Goal: Information Seeking & Learning: Get advice/opinions

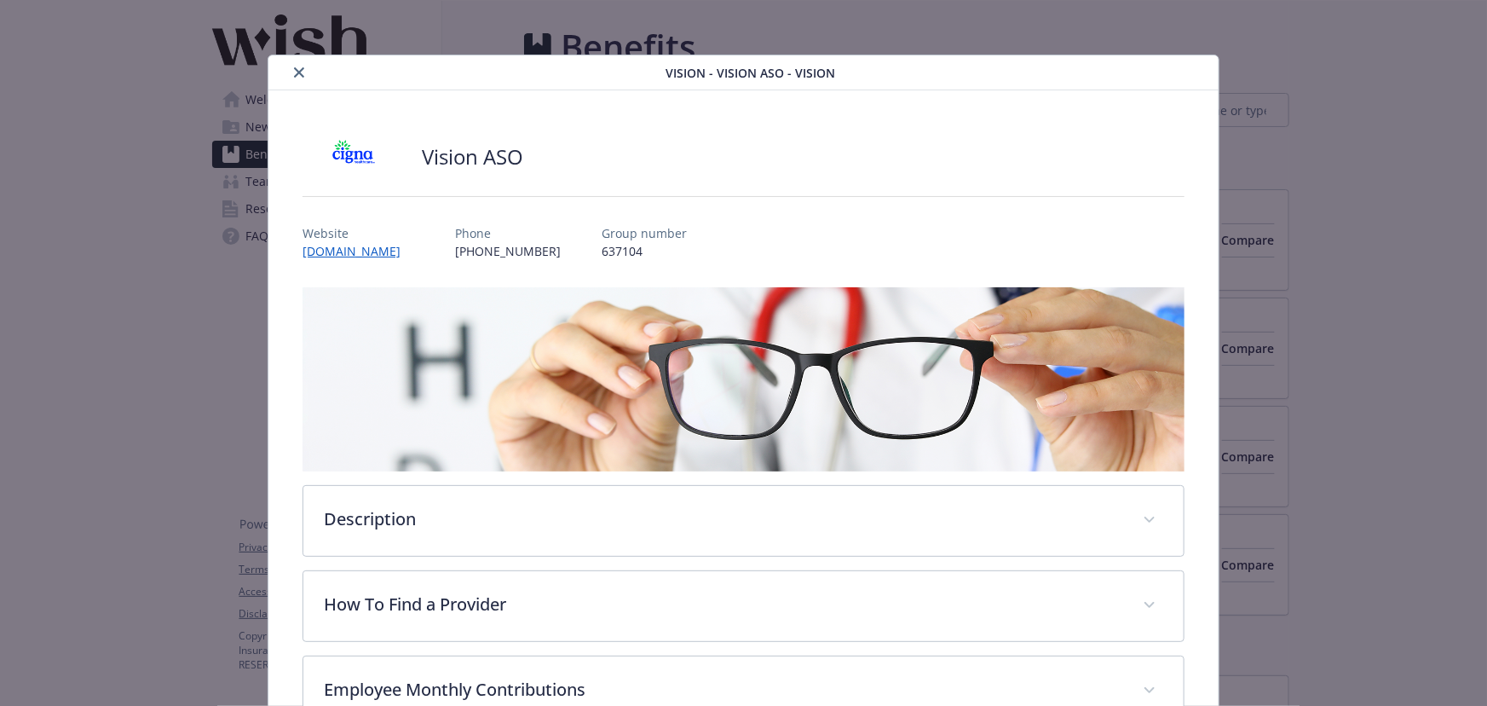
scroll to position [51, 0]
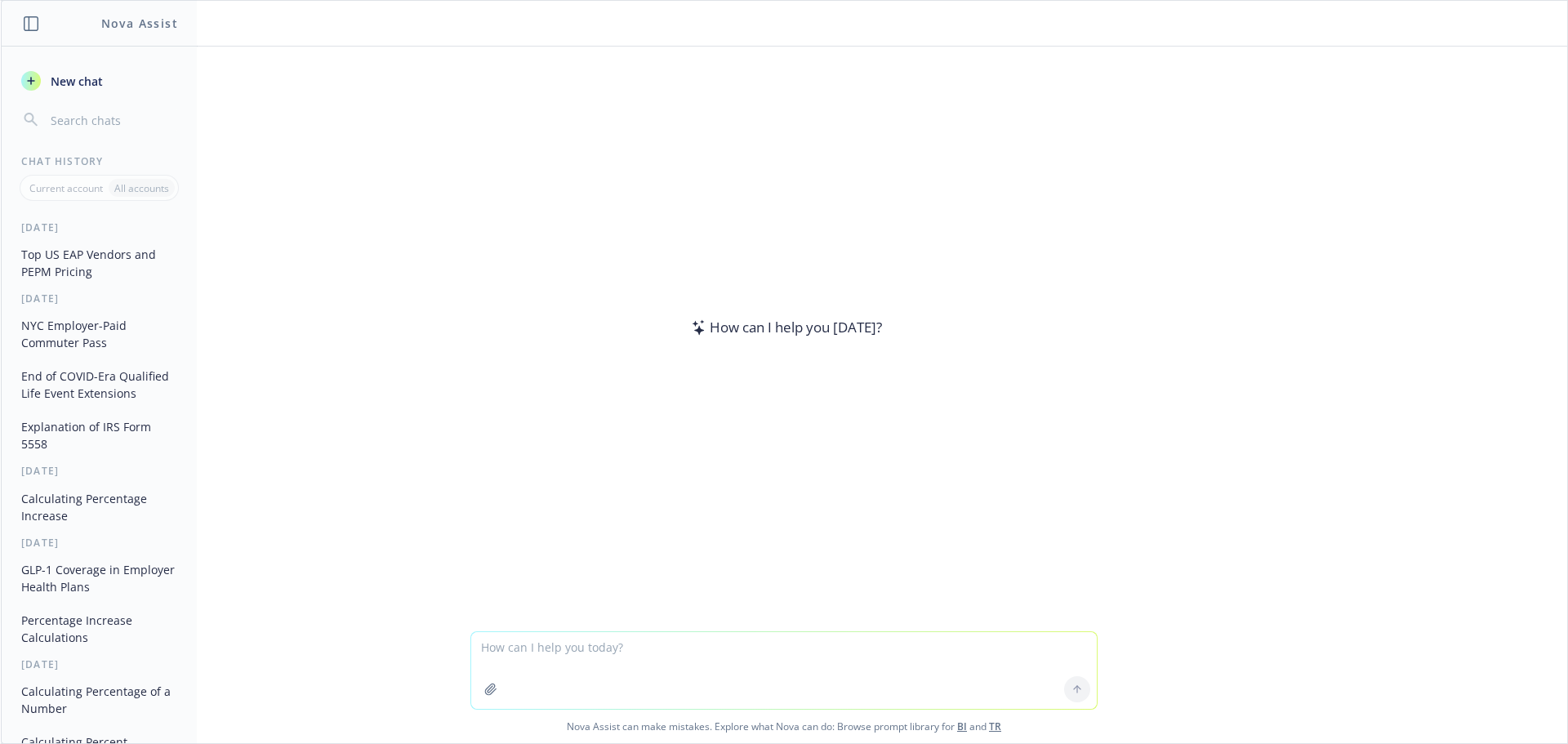
click at [497, 647] on textarea at bounding box center [784, 671] width 626 height 77
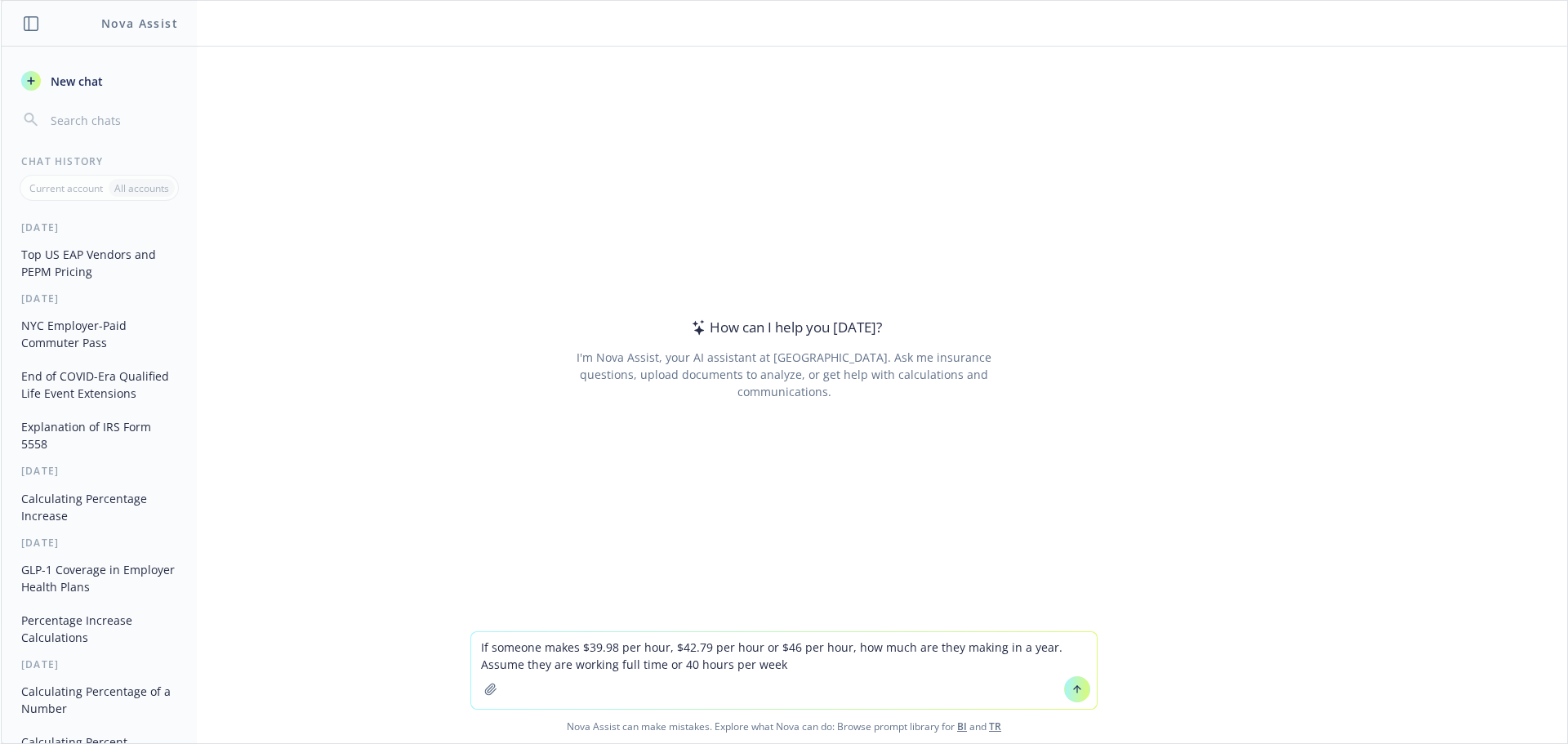
type textarea "If someone makes $39.98 per hour, $42.79 per hour or $46 per hour, how much are…"
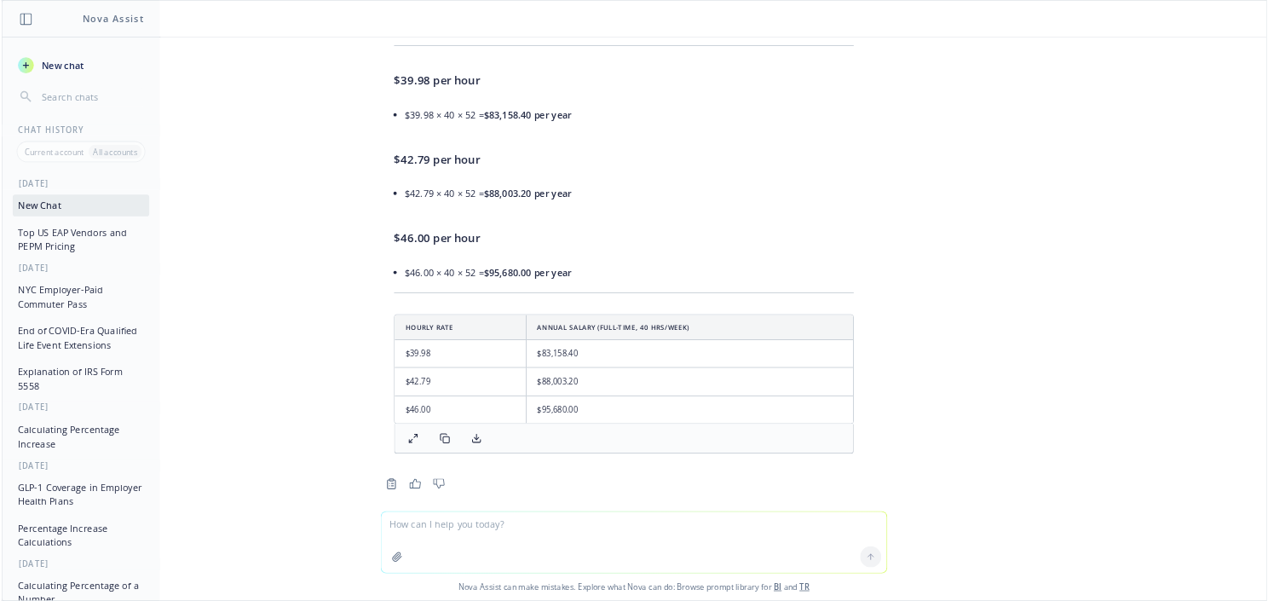
scroll to position [249, 0]
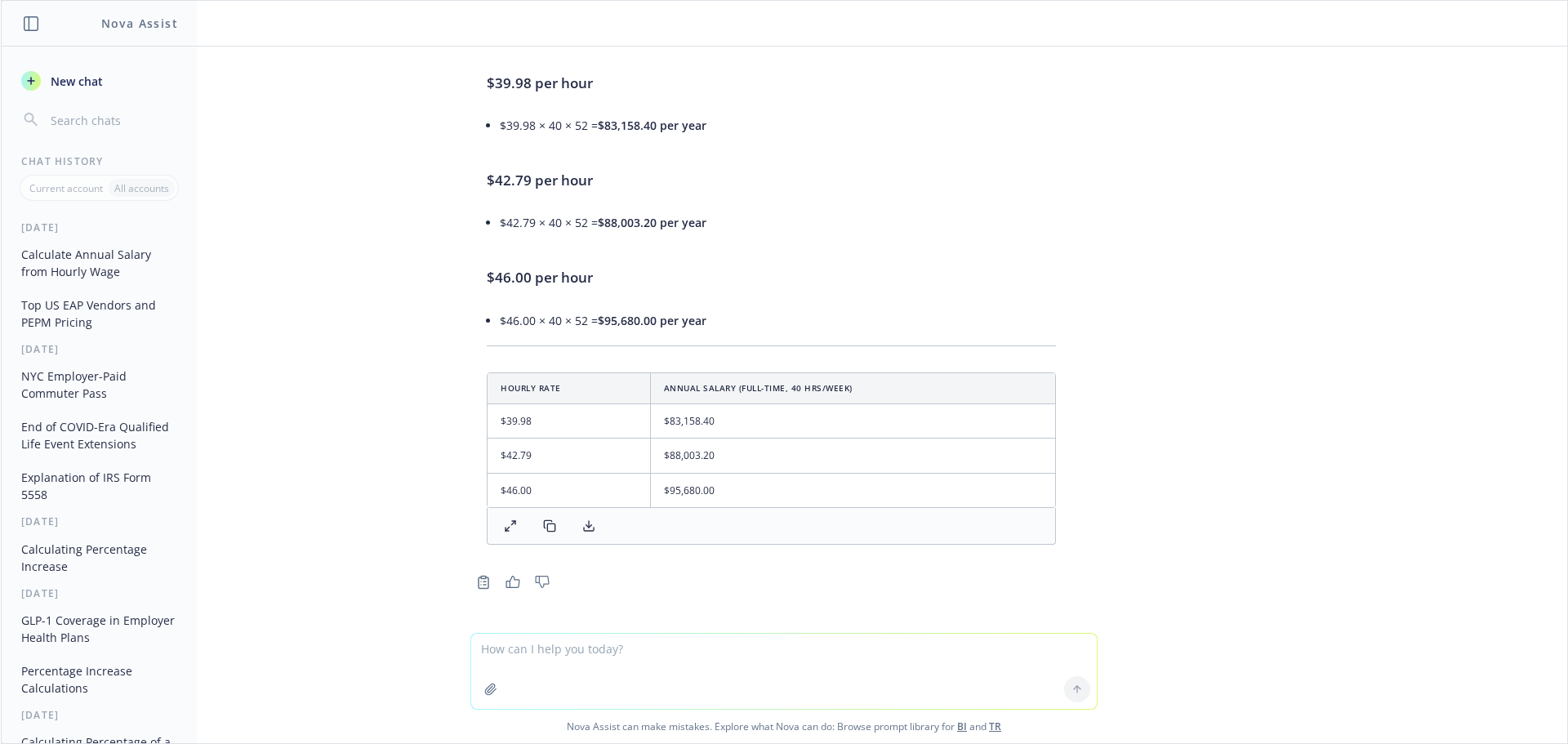
click at [549, 656] on textarea at bounding box center [784, 671] width 626 height 75
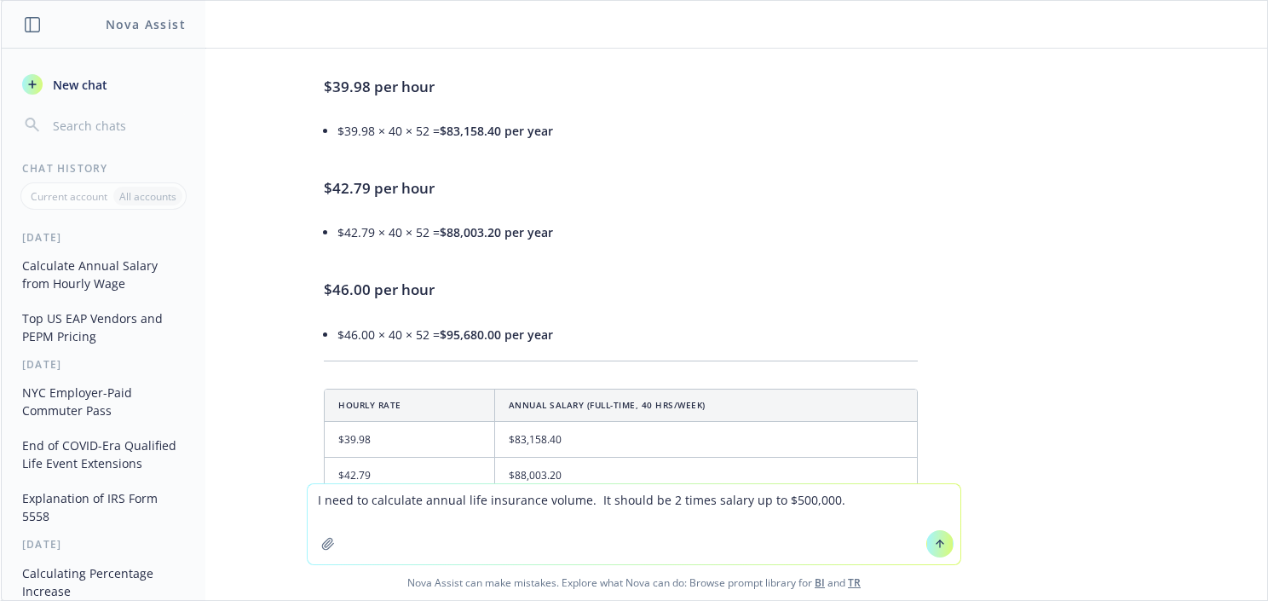
click at [729, 510] on textarea "I need to calculate annual life insurance volume. It should be 2 times salary u…" at bounding box center [634, 524] width 653 height 80
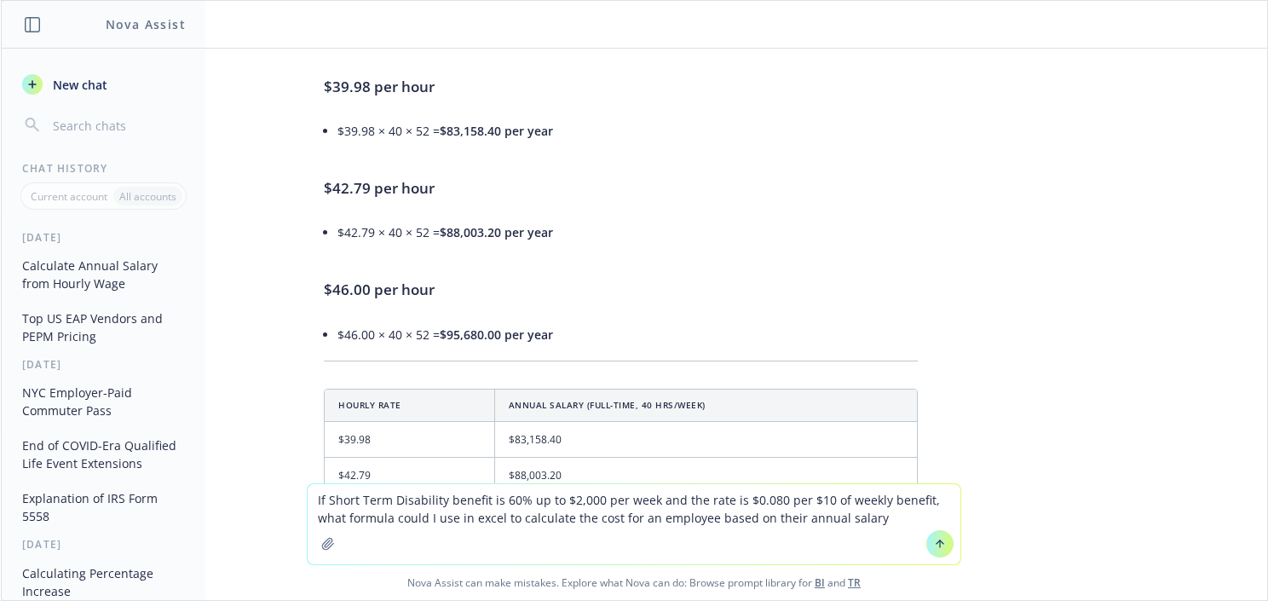
type textarea "If Short Term Disability benefit is 60% up to $2,000 per week and the rate is $…"
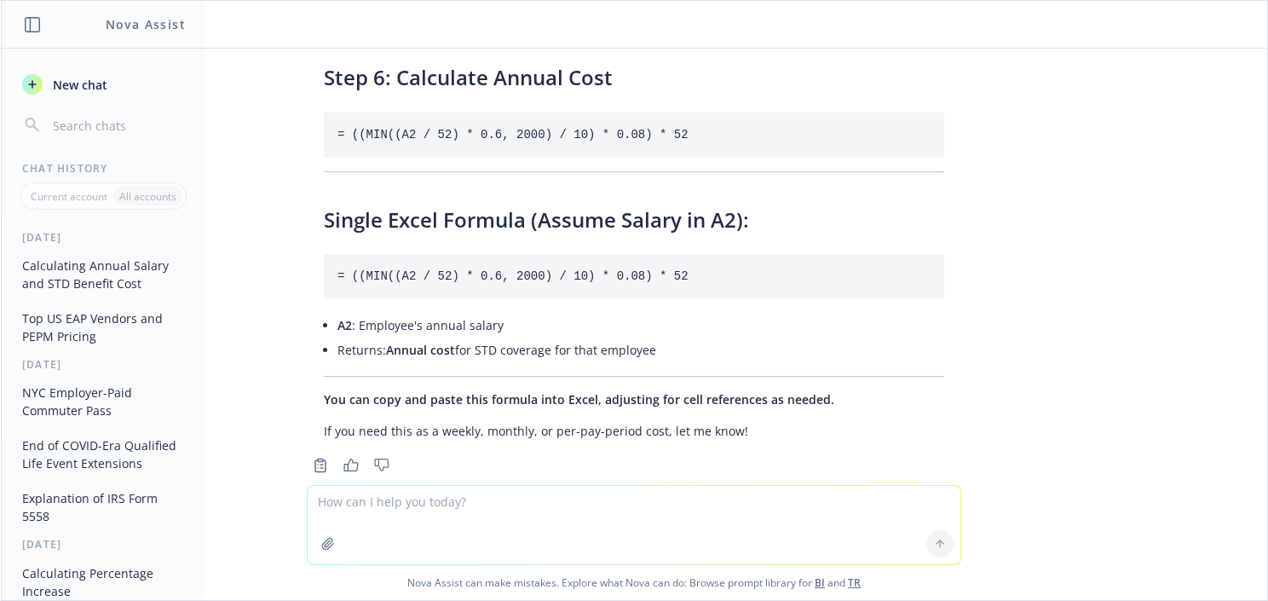
scroll to position [1852, 0]
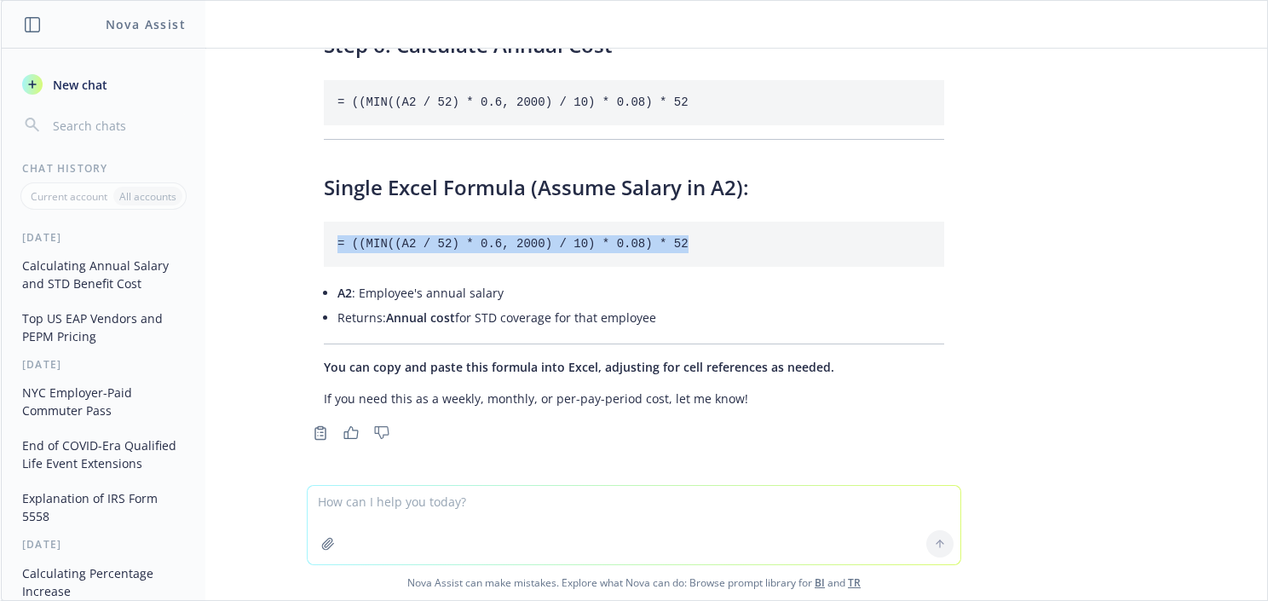
drag, startPoint x: 649, startPoint y: 244, endPoint x: 318, endPoint y: 233, distance: 331.6
click at [324, 231] on pre "= ((MIN((A2 / 52) * 0.6, 2000) / 10) * 0.08) * 52" at bounding box center [634, 244] width 620 height 45
copy code "= ((MIN((A2 / 52) * 0.6, 2000) / 10) * 0.08) * 52"
click at [493, 505] on textarea at bounding box center [634, 525] width 653 height 78
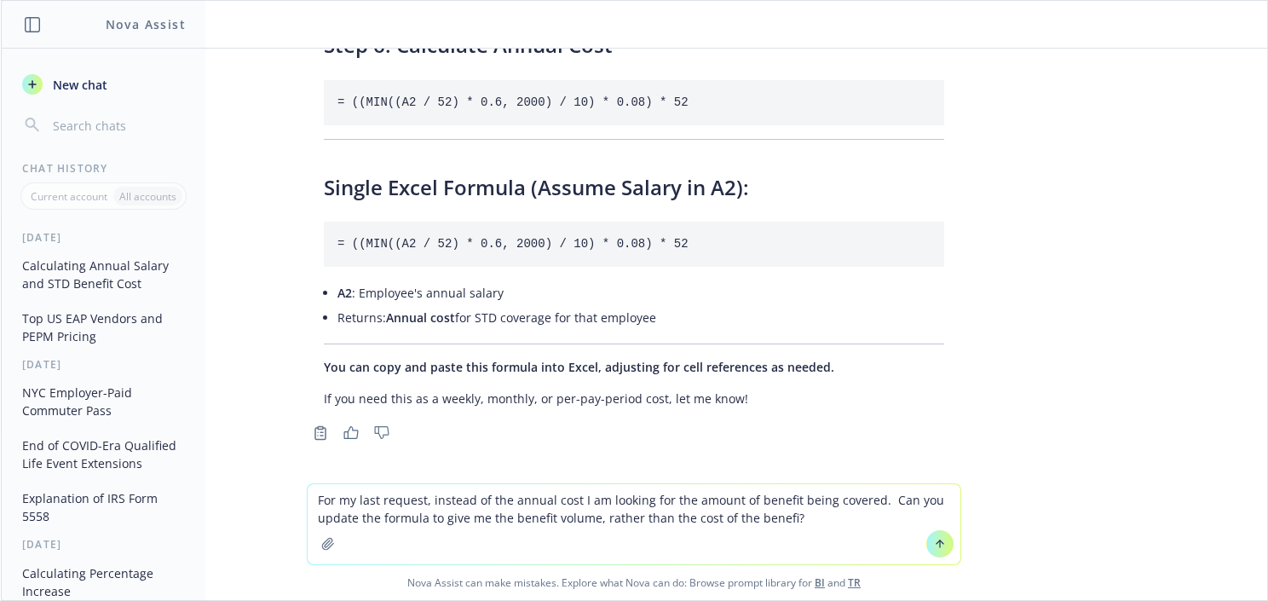
type textarea "For my last request, instead of the annual cost I am looking for the amount of …"
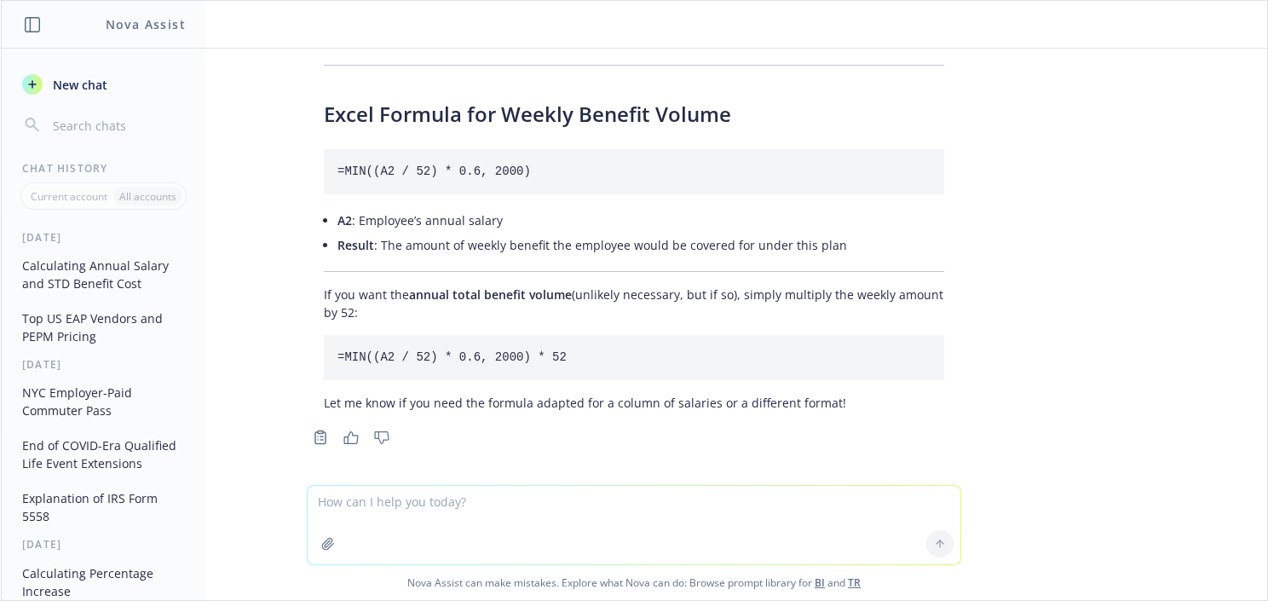
scroll to position [2533, 0]
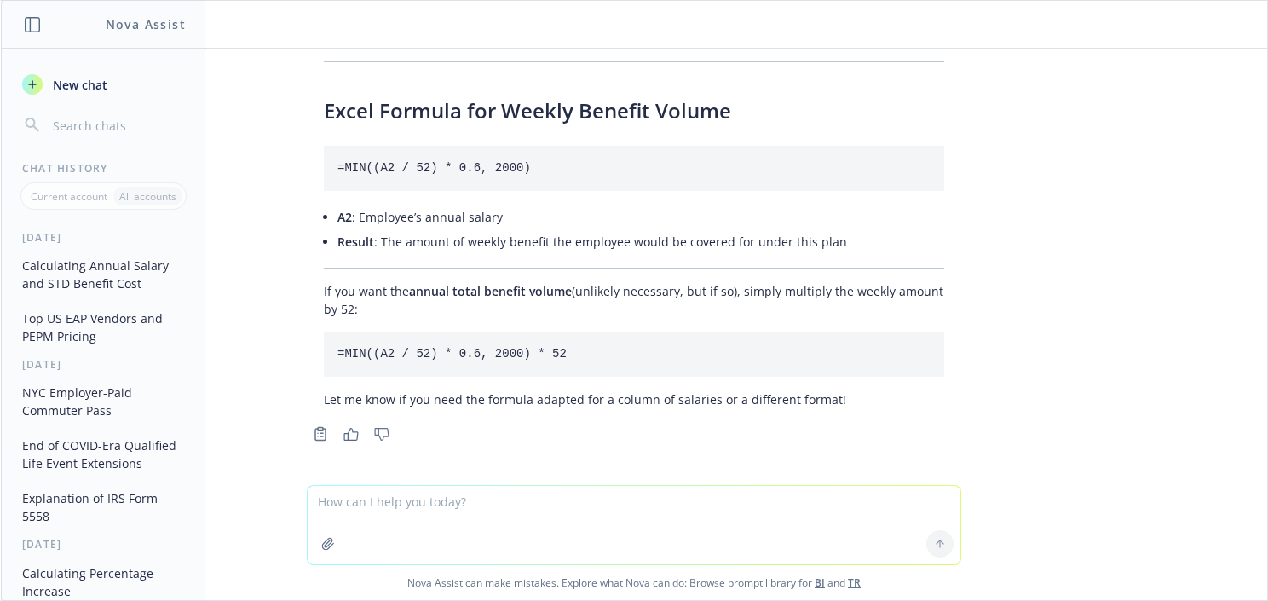
click at [494, 164] on code "=MIN((A2 / 52) * 0.6, 2000)" at bounding box center [433, 168] width 193 height 14
copy div "=MIN((A2 / 52) * 0.6, 2000)"
click at [498, 496] on textarea at bounding box center [634, 525] width 653 height 78
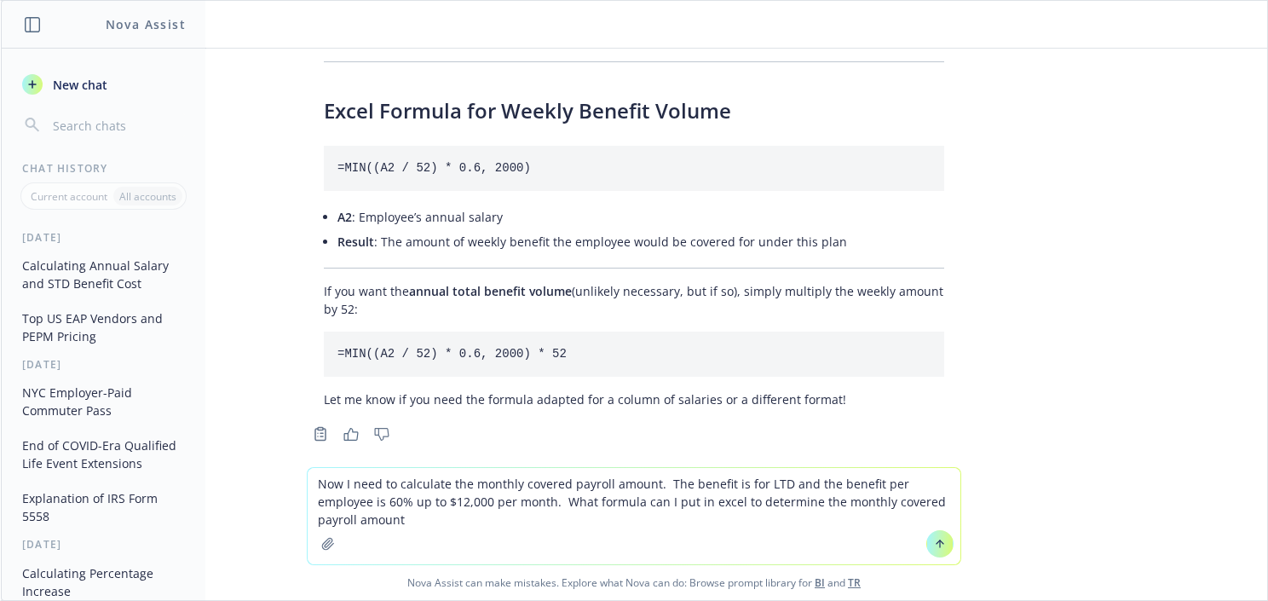
type textarea "Now I need to calculate the monthly covered payroll amount. The benefit is for …"
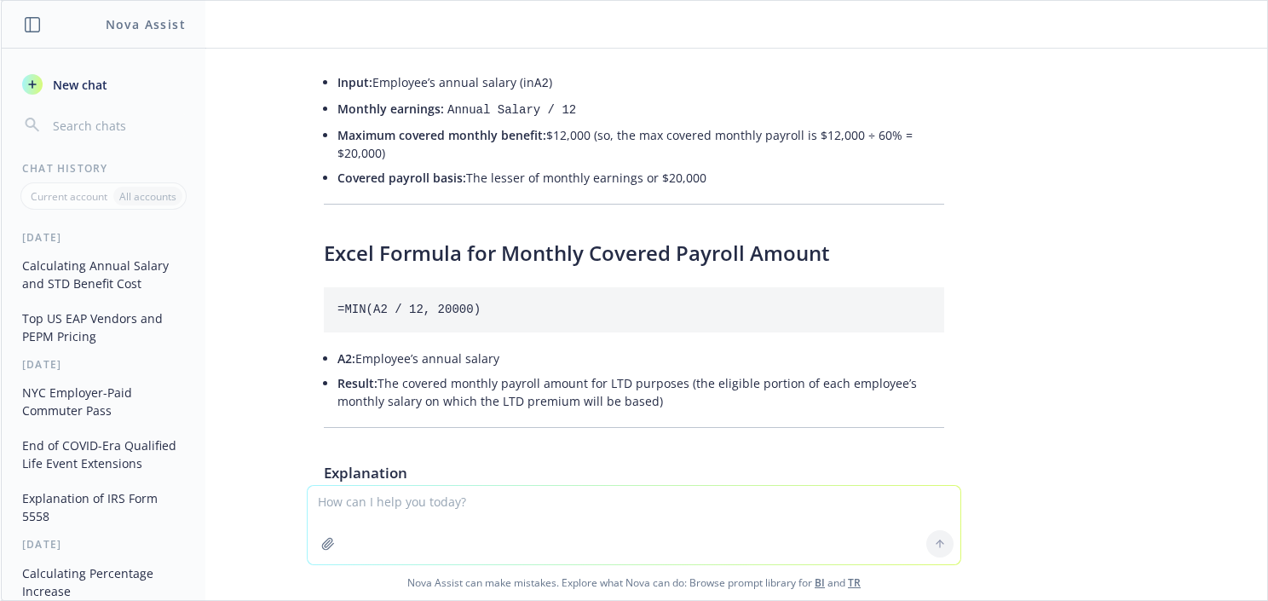
scroll to position [3129, 0]
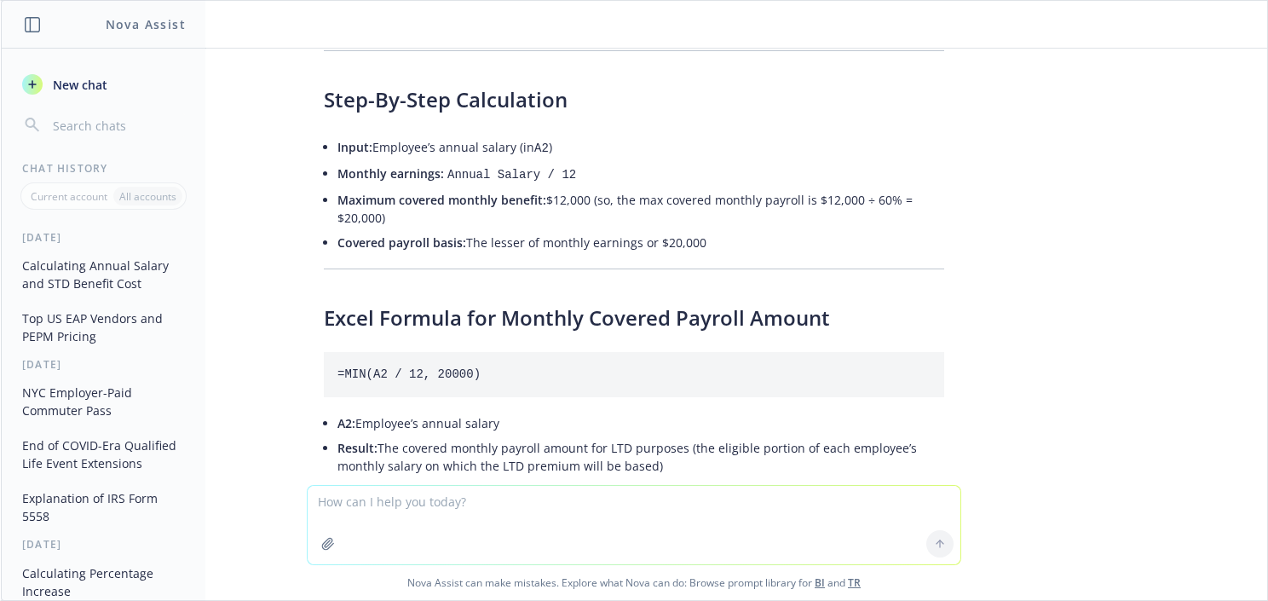
click at [424, 367] on code "=MIN(A2 / 12, 20000)" at bounding box center [408, 374] width 143 height 14
copy div "=MIN(A2 / 12, 20000)"
click at [402, 367] on code "=MIN(A2 / 12, 20000)" at bounding box center [408, 374] width 143 height 14
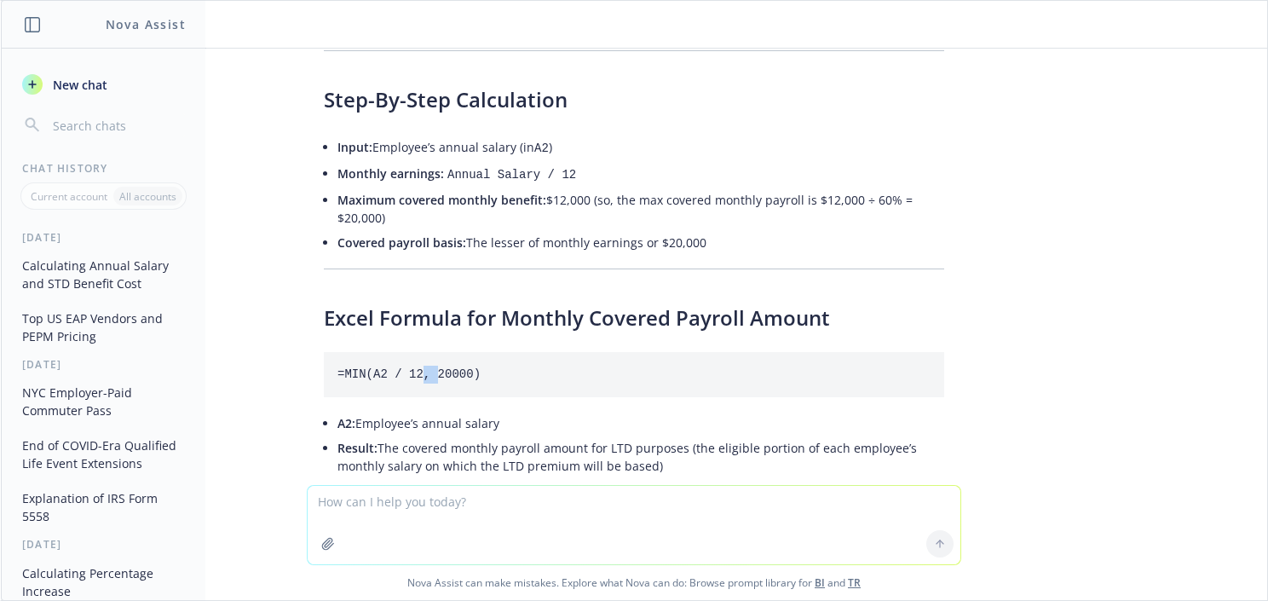
click at [402, 367] on code "=MIN(A2 / 12, 20000)" at bounding box center [408, 374] width 143 height 14
click at [403, 367] on code "=MIN(A2 / 12, 20000)" at bounding box center [408, 374] width 143 height 14
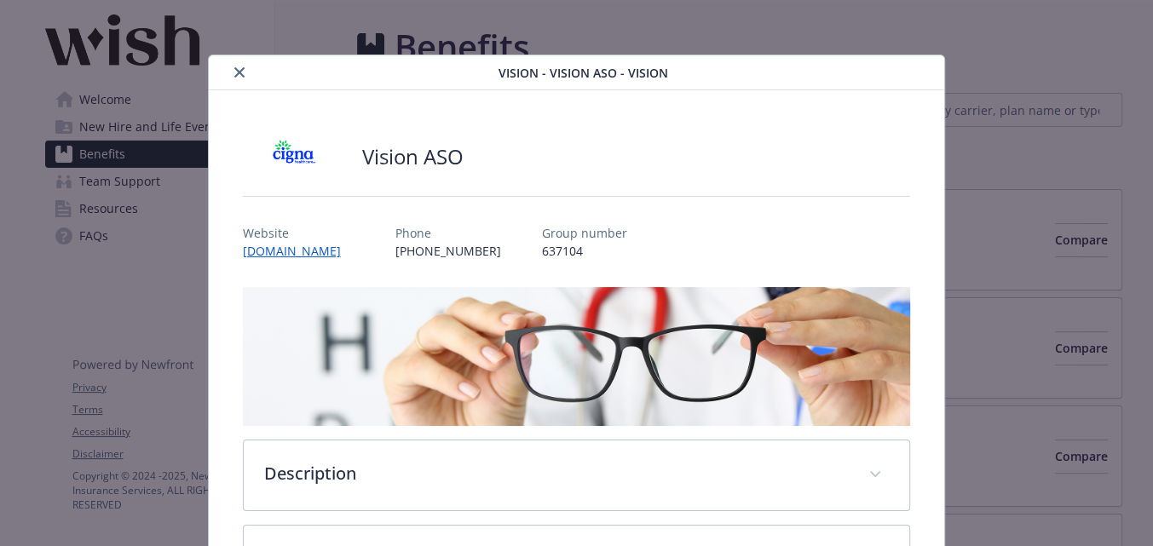
scroll to position [51, 0]
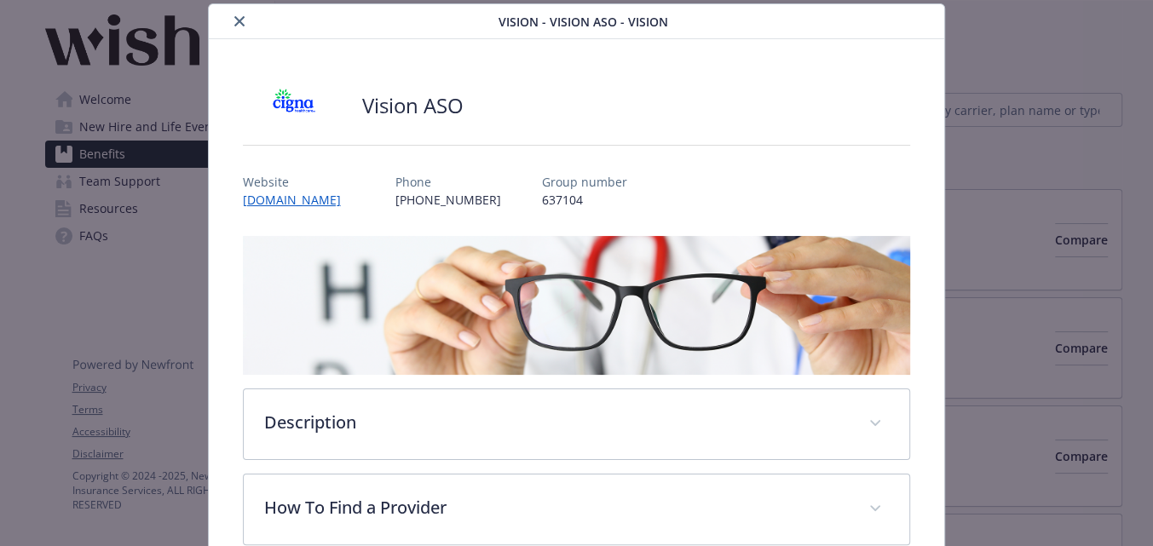
click at [239, 27] on button "close" at bounding box center [239, 21] width 20 height 20
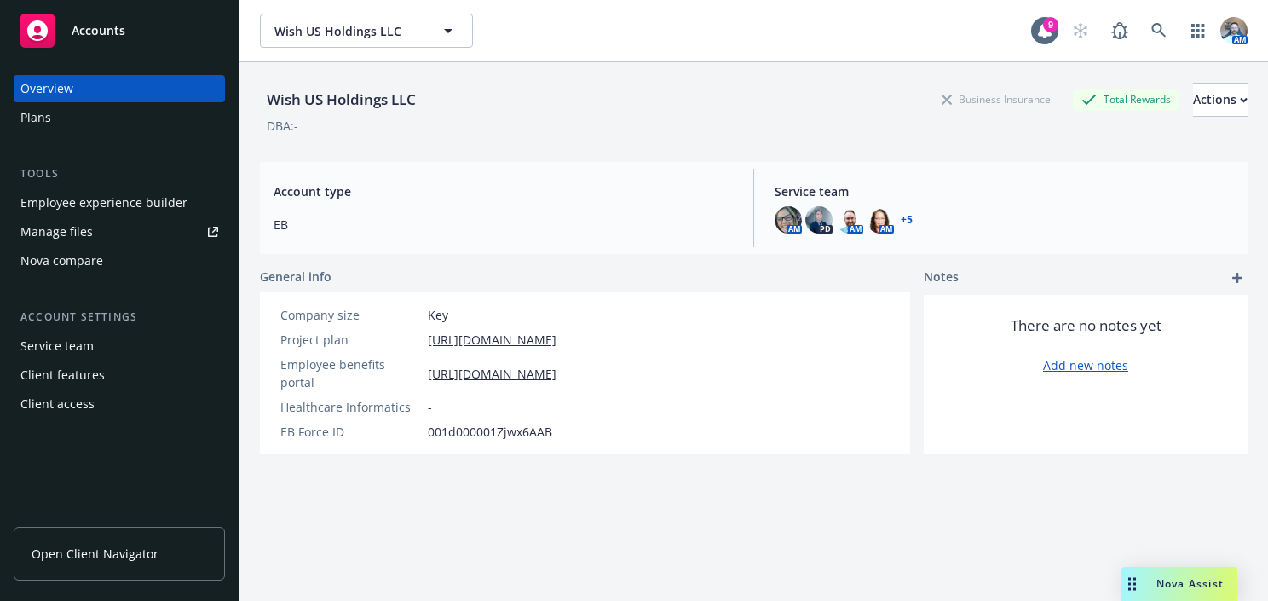
click at [135, 560] on span "Open Client Navigator" at bounding box center [95, 554] width 127 height 18
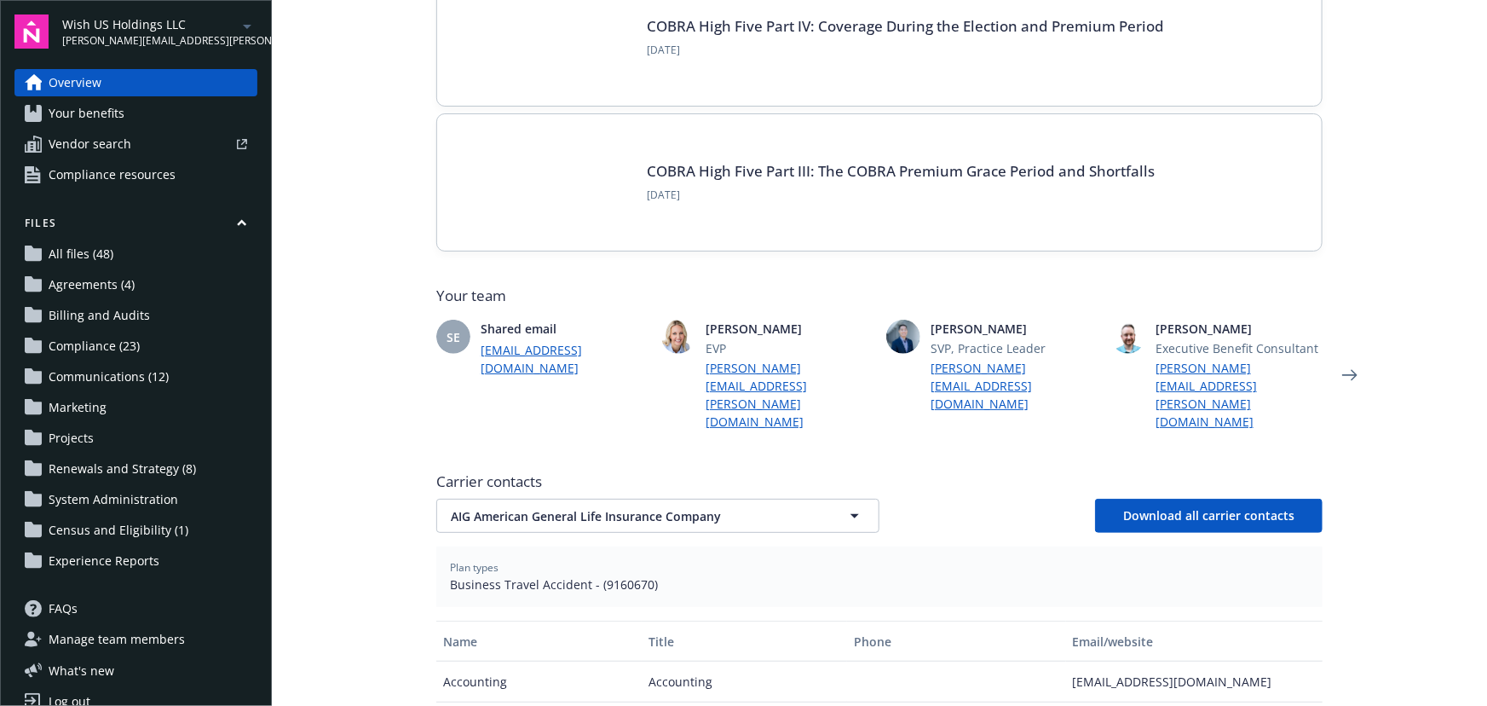
scroll to position [232, 0]
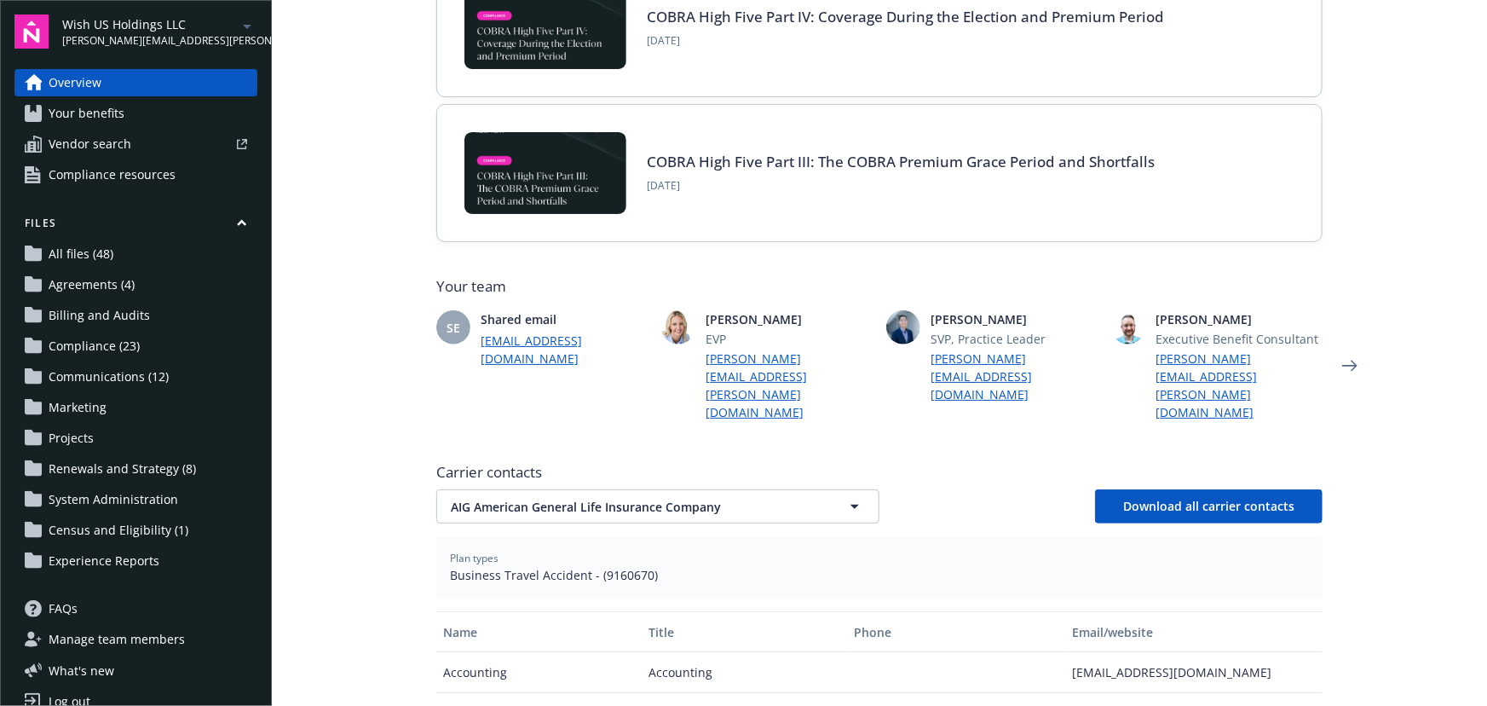
click at [688, 498] on span "AIG American General Life Insurance Company" at bounding box center [628, 507] width 354 height 18
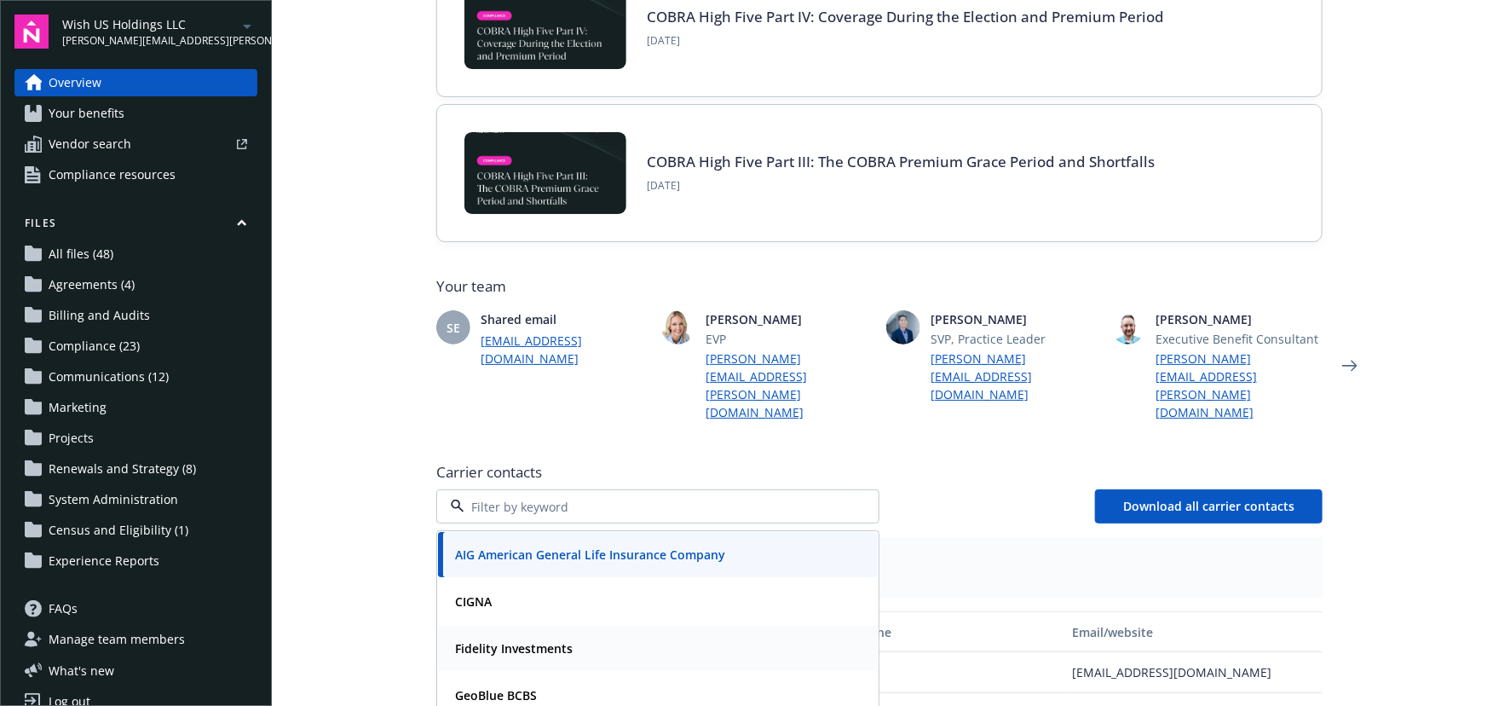
scroll to position [182, 0]
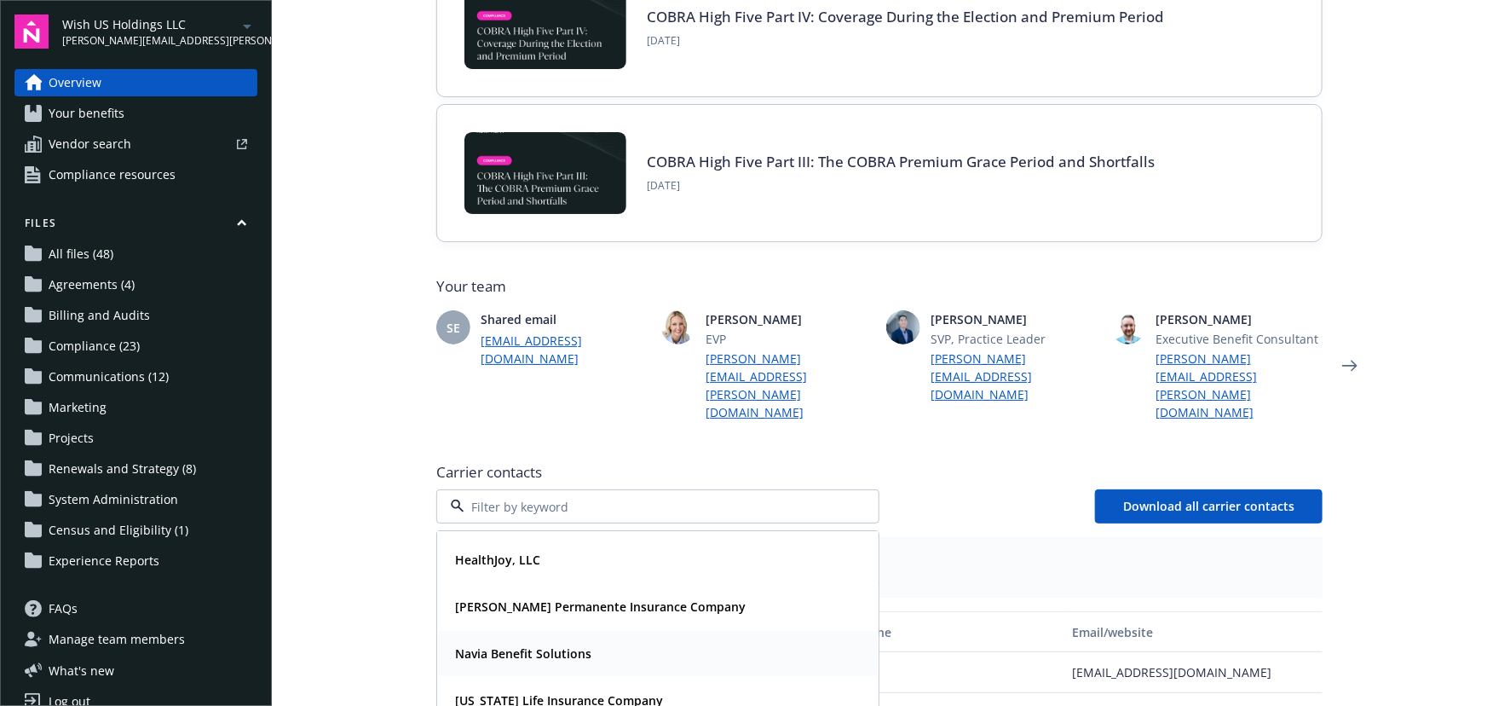
click at [568, 545] on div "Navia Benefit Solutions" at bounding box center [658, 653] width 440 height 45
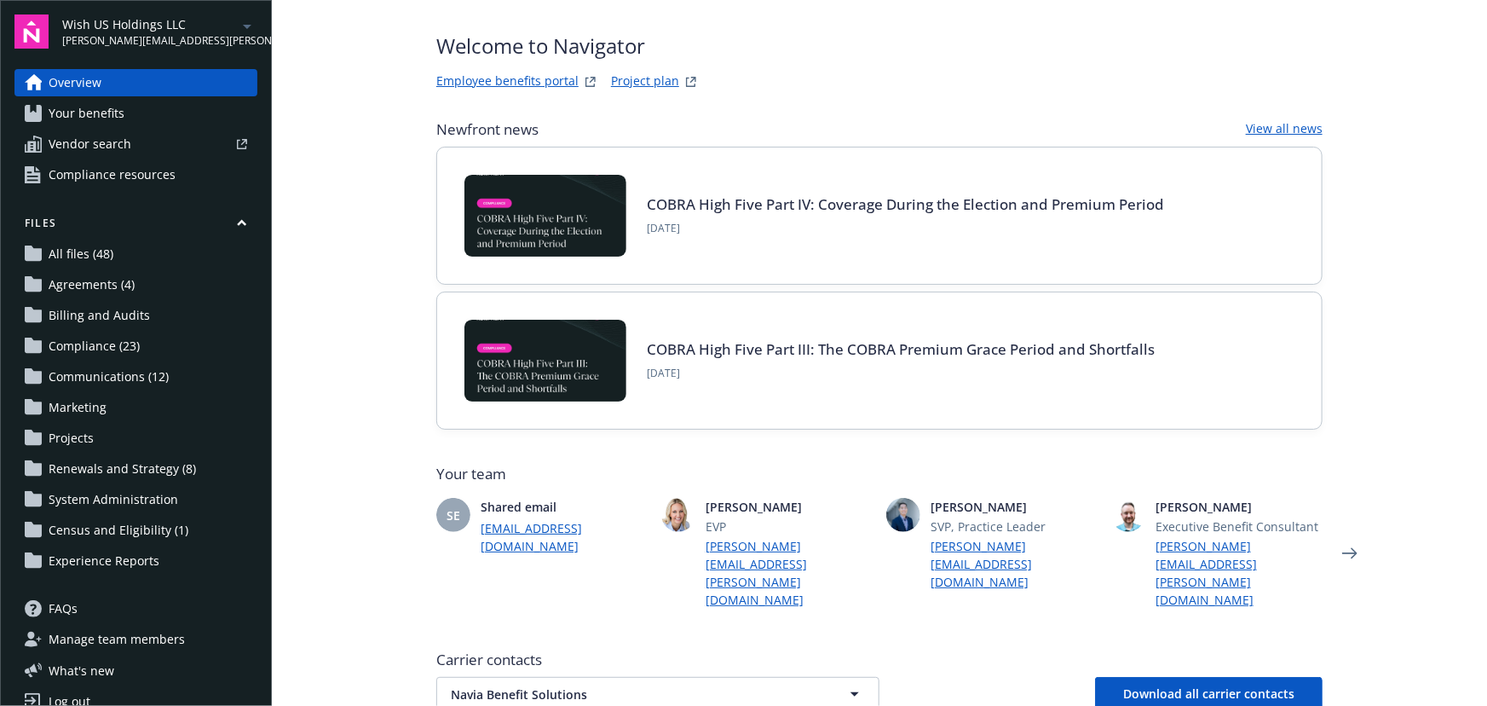
scroll to position [0, 0]
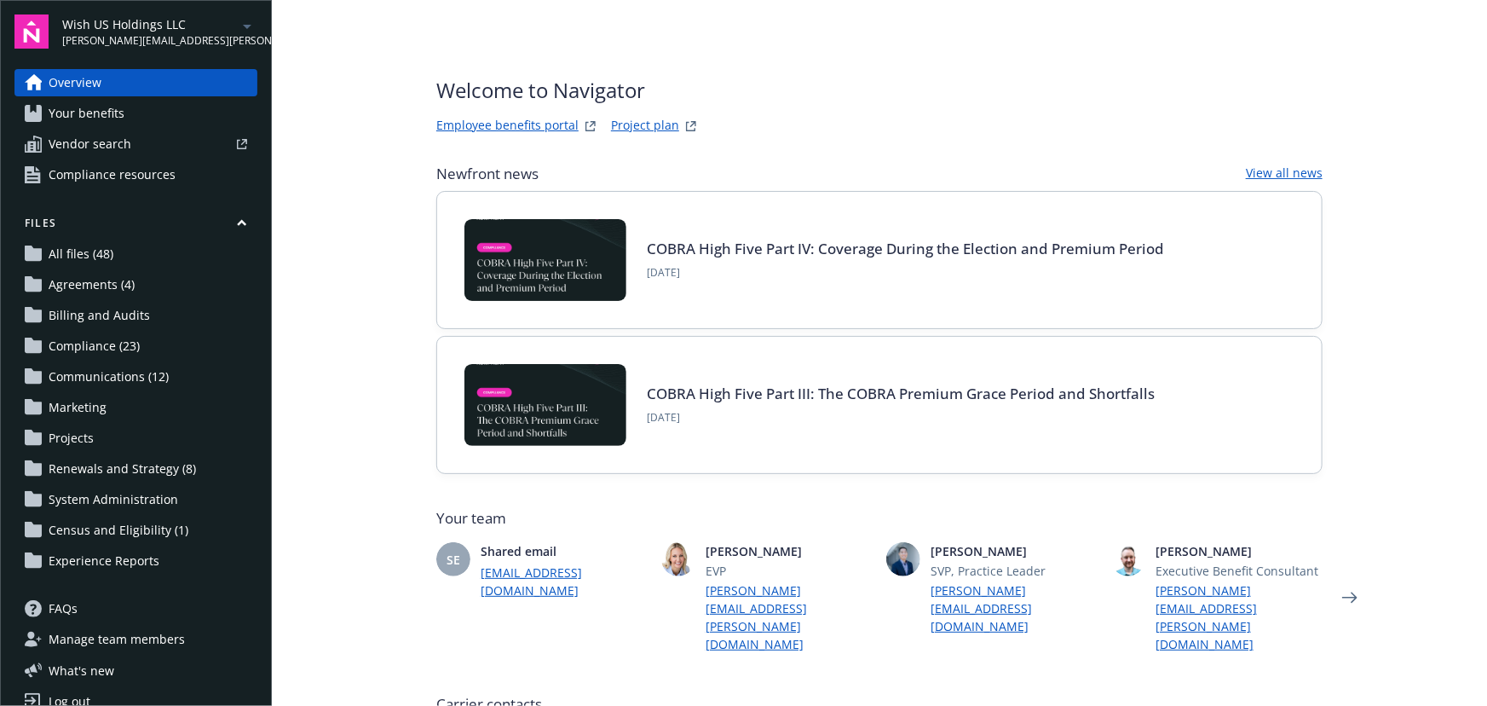
click at [524, 129] on link "Employee benefits portal" at bounding box center [507, 126] width 142 height 20
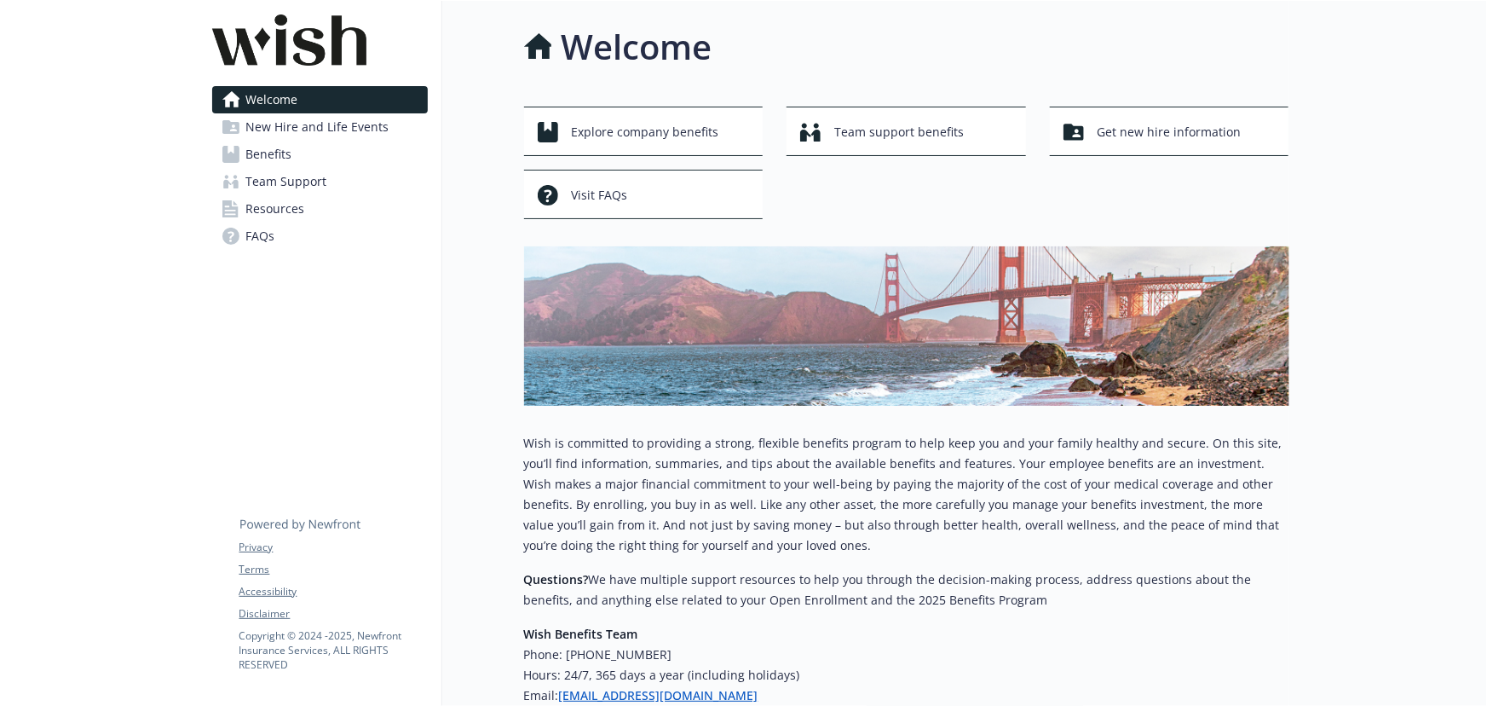
click at [272, 153] on span "Benefits" at bounding box center [269, 154] width 46 height 27
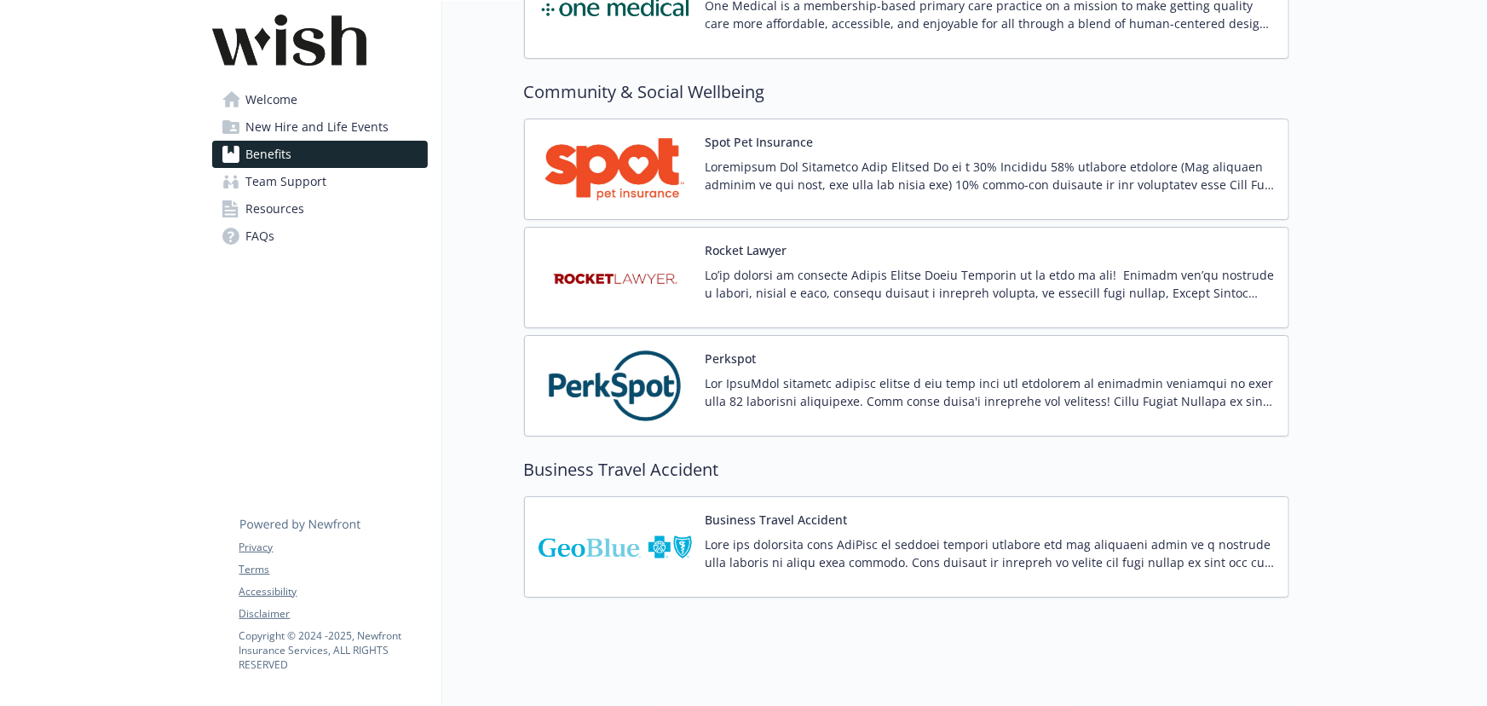
scroll to position [3056, 0]
